Goal: Find specific page/section: Find specific page/section

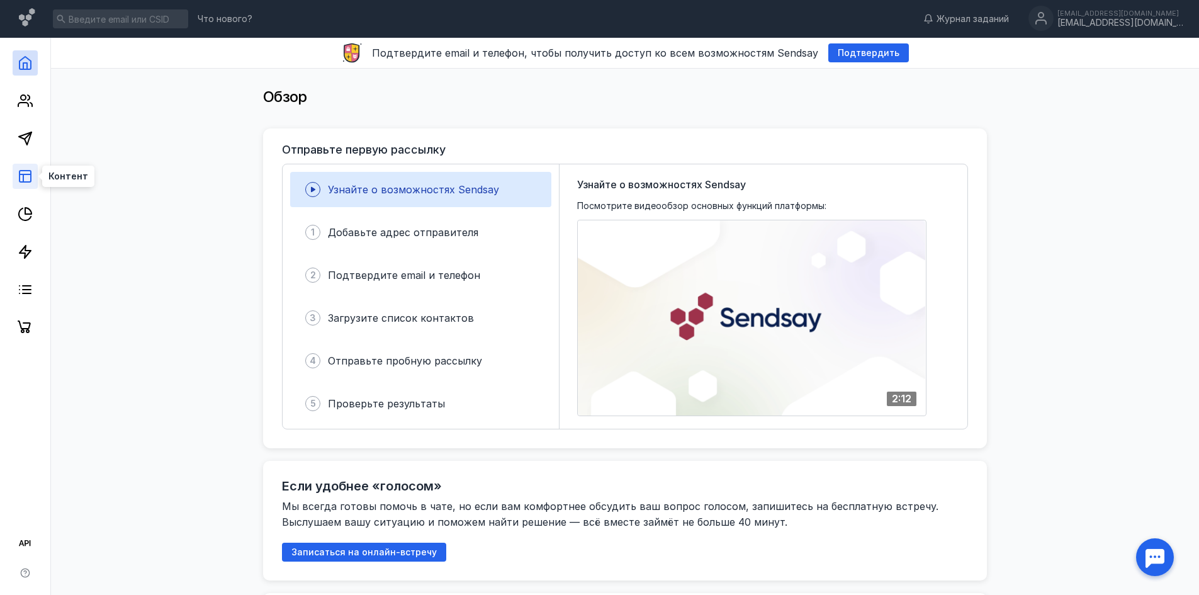
click at [18, 179] on icon at bounding box center [25, 176] width 15 height 15
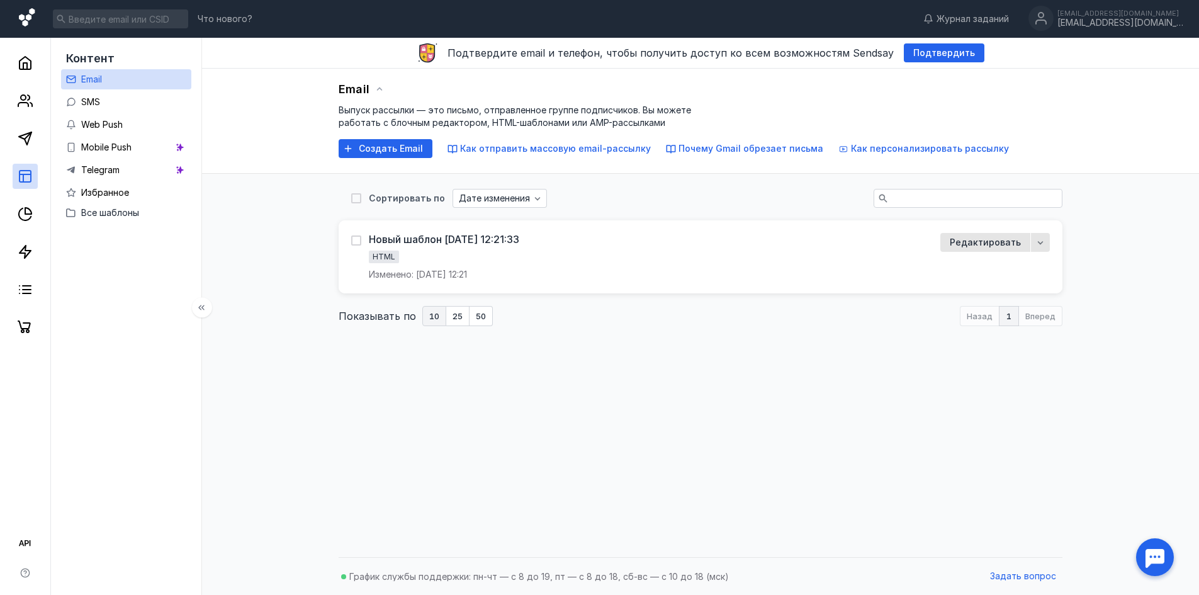
click at [25, 23] on icon at bounding box center [27, 17] width 16 height 18
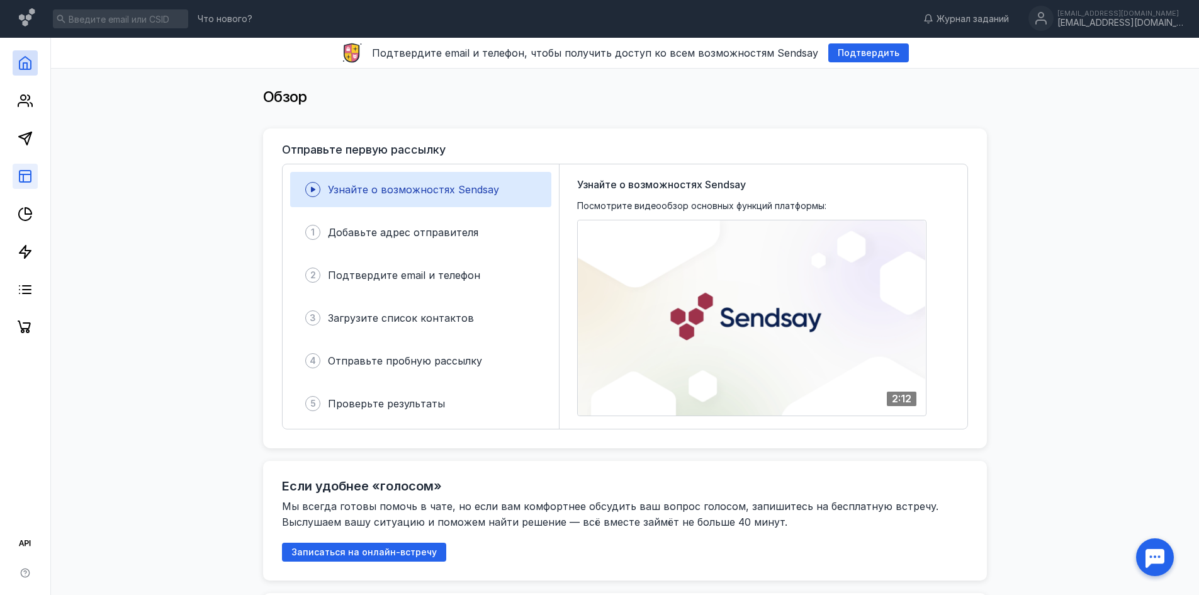
click at [33, 186] on link at bounding box center [25, 176] width 25 height 25
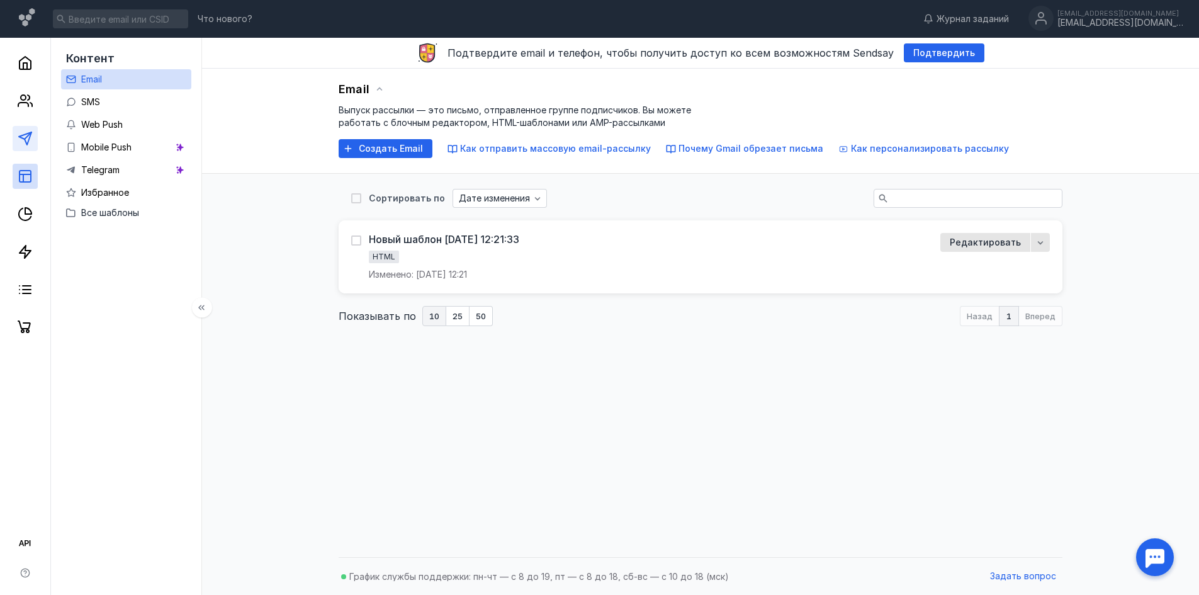
click at [19, 148] on link at bounding box center [25, 138] width 25 height 25
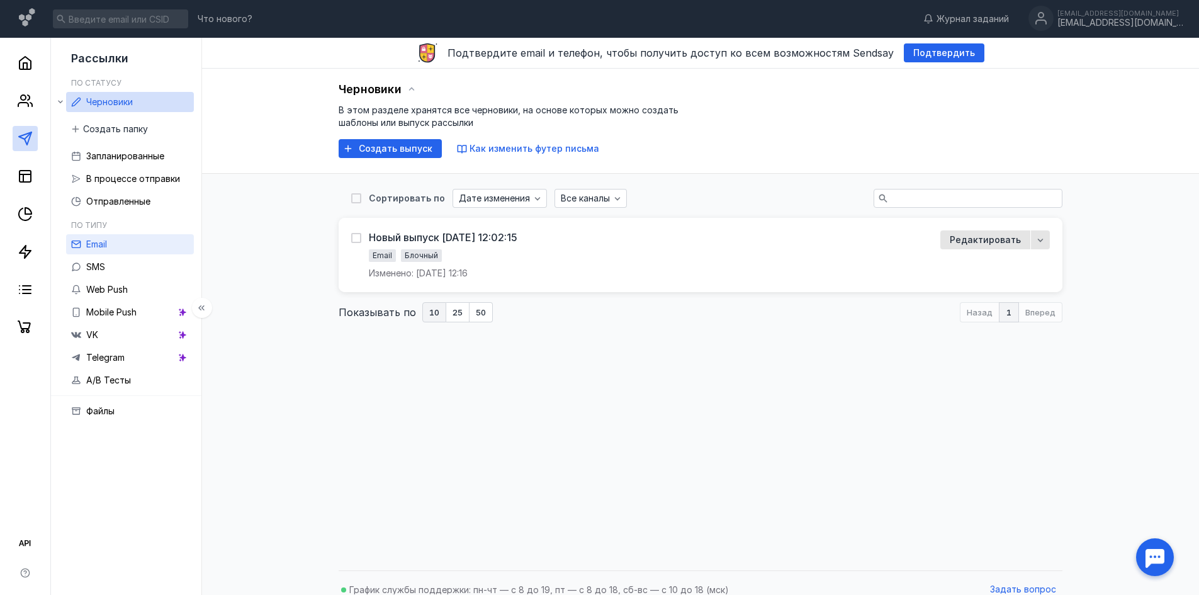
click at [115, 244] on link "Email" at bounding box center [130, 244] width 128 height 20
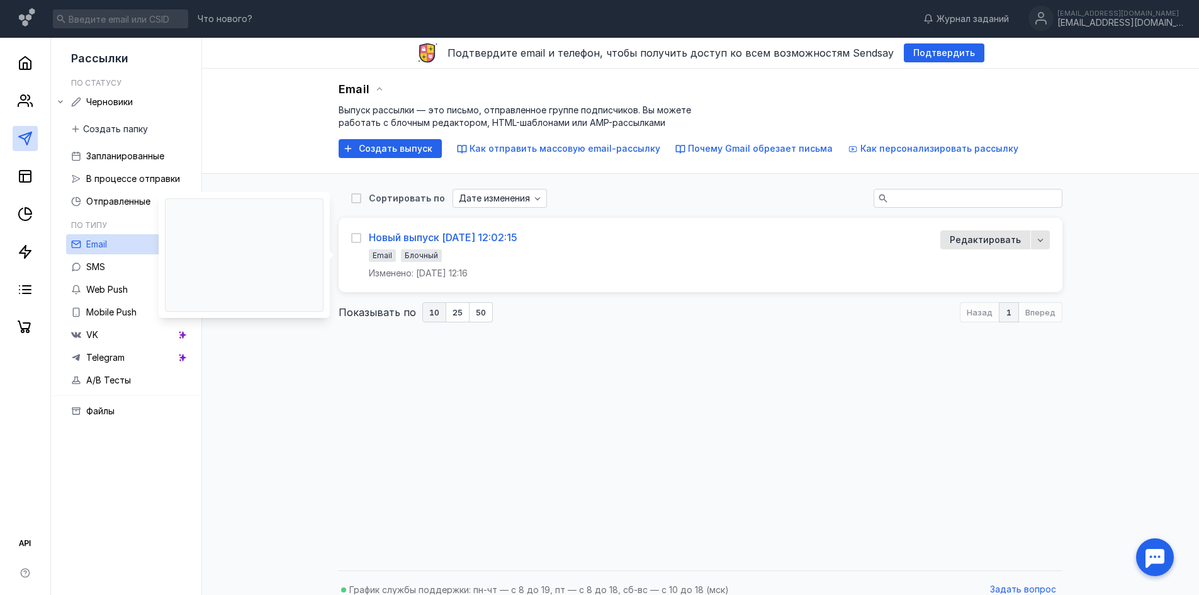
click at [434, 235] on div "Новый выпуск [DATE] 12:02:15" at bounding box center [443, 237] width 149 height 13
